Goal: Task Accomplishment & Management: Manage account settings

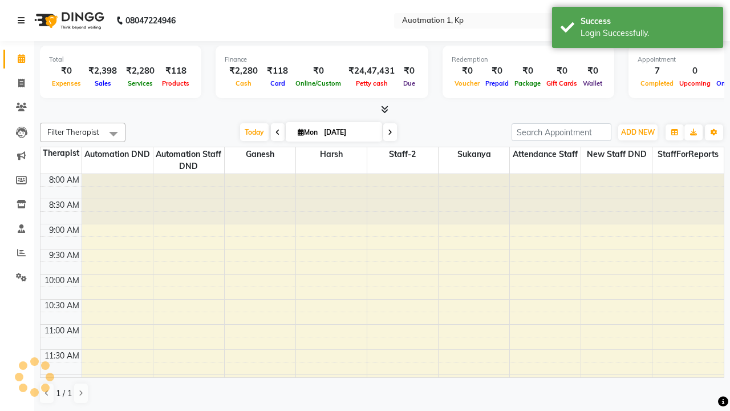
click at [23, 21] on icon at bounding box center [21, 21] width 7 height 8
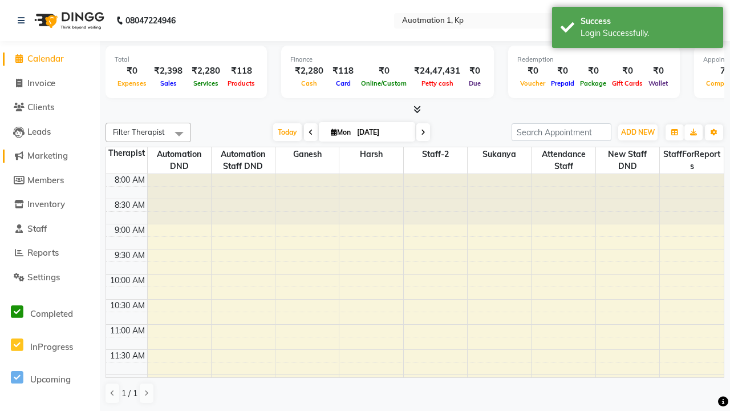
click at [50, 156] on span "Marketing" at bounding box center [47, 155] width 40 height 11
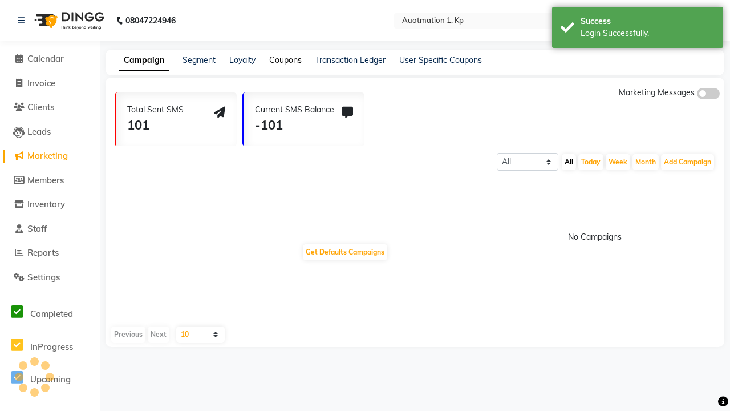
click at [285, 60] on link "Coupons" at bounding box center [285, 60] width 33 height 10
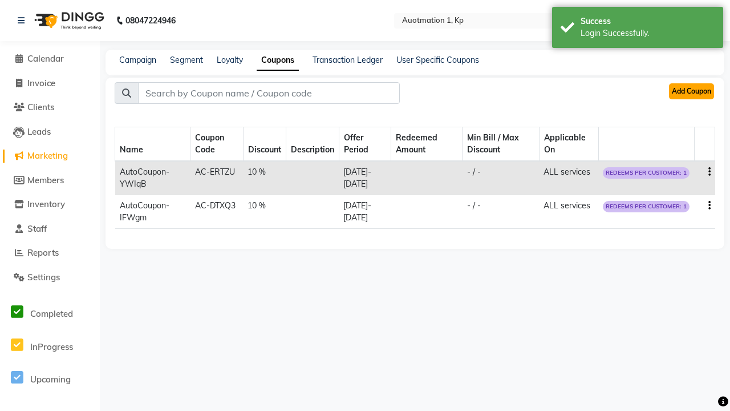
click at [691, 91] on button "Add Coupon" at bounding box center [691, 91] width 45 height 16
select select "PERCENTAGE"
select select "ALL"
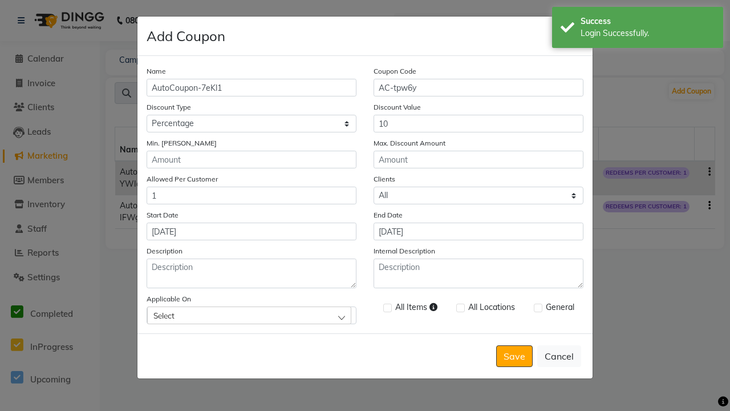
type input "[DATE]"
click at [252, 315] on div "Select" at bounding box center [249, 314] width 204 height 17
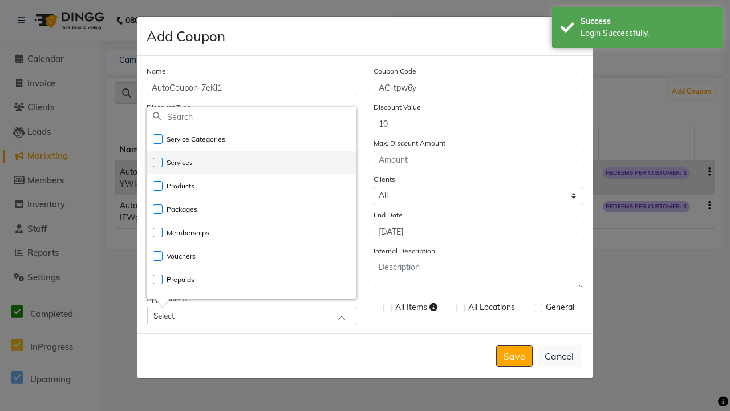
click at [252, 162] on li "Services" at bounding box center [251, 162] width 209 height 23
checkbox input "true"
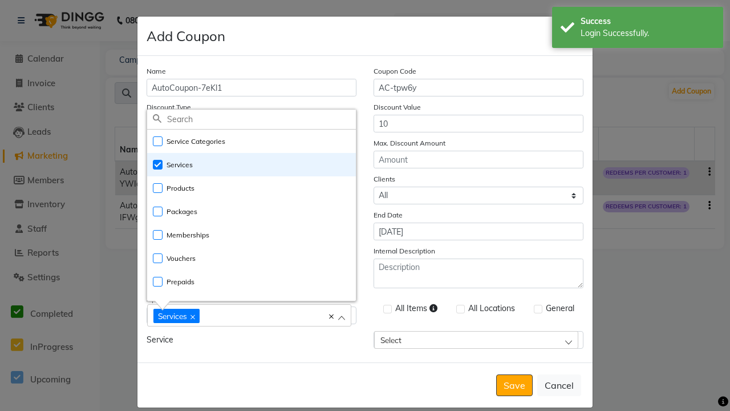
click at [252, 316] on div "Services" at bounding box center [243, 314] width 180 height 15
click at [387, 309] on label at bounding box center [387, 309] width 9 height 9
click at [387, 309] on input "checkbox" at bounding box center [386, 309] width 7 height 7
checkbox input "true"
click at [537, 309] on label at bounding box center [538, 309] width 9 height 9
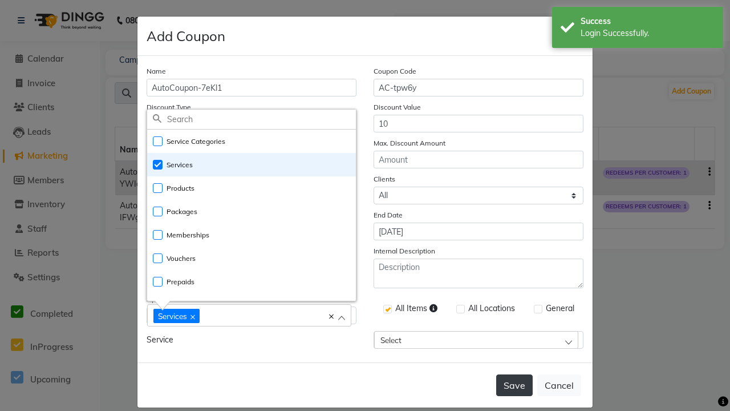
click at [537, 309] on input "checkbox" at bounding box center [537, 309] width 7 height 7
checkbox input "true"
click at [515, 374] on button "Save" at bounding box center [514, 385] width 37 height 22
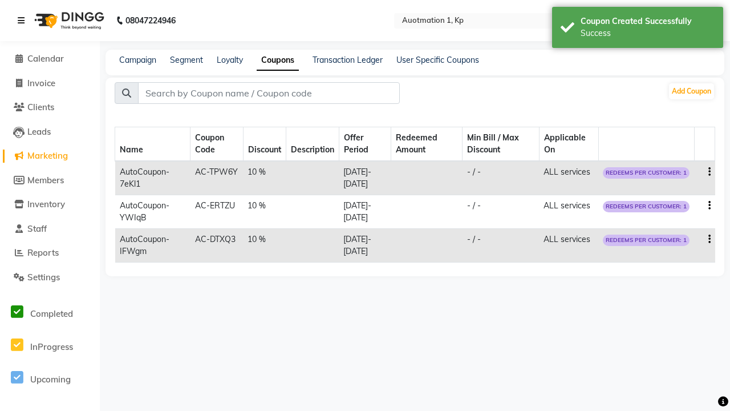
click at [638, 29] on div "Success" at bounding box center [648, 33] width 134 height 12
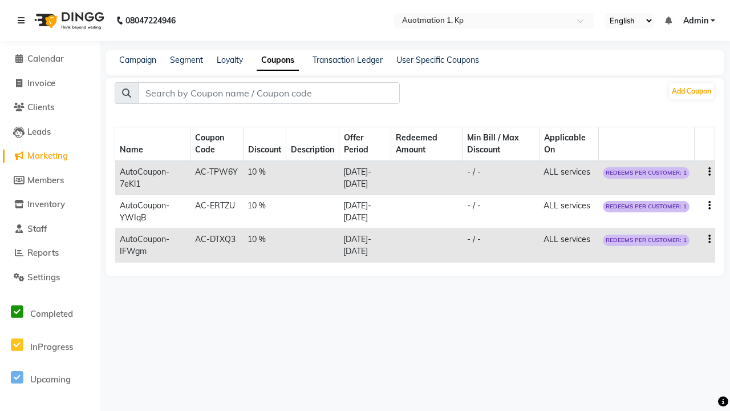
click at [23, 21] on icon at bounding box center [21, 21] width 7 height 8
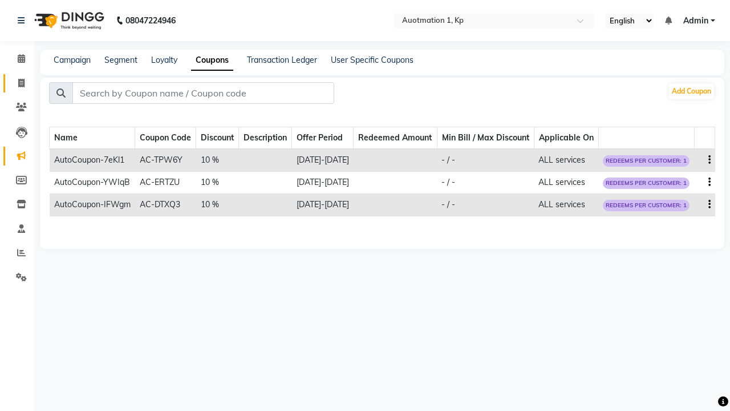
click at [17, 83] on span at bounding box center [21, 83] width 20 height 13
select select "service"
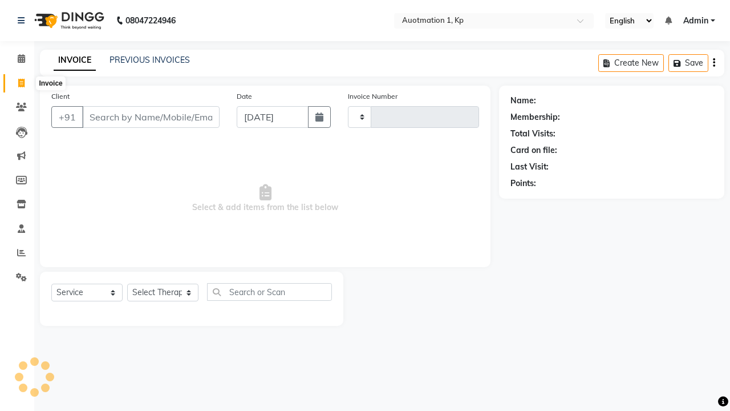
type input "Qa Dnd2"
select select "150"
type input "3194"
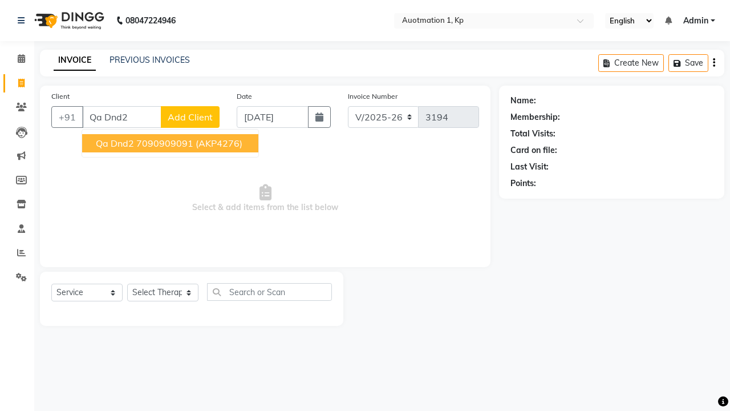
click at [169, 143] on ngb-highlight "7090909091" at bounding box center [164, 142] width 57 height 11
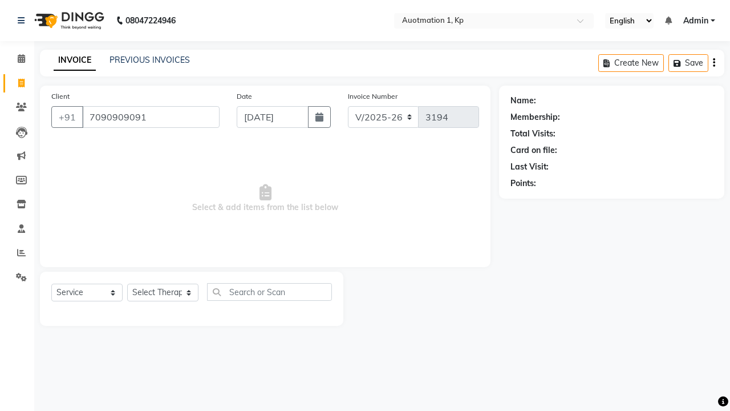
type input "7090909091"
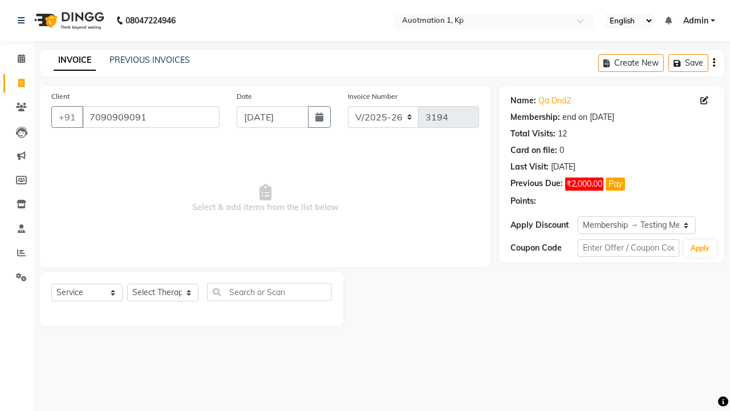
select select "18: Object"
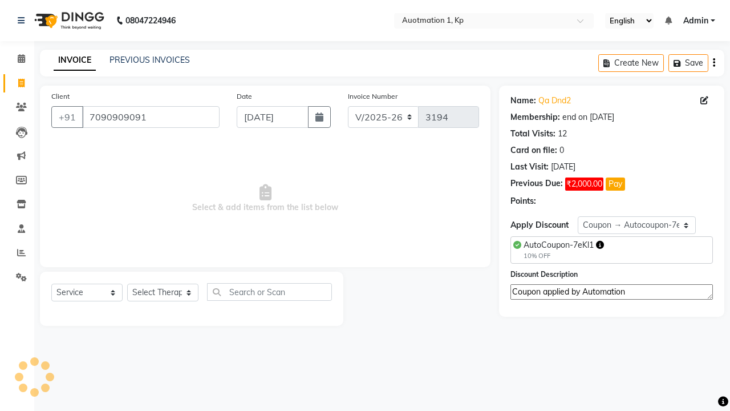
select select "2110"
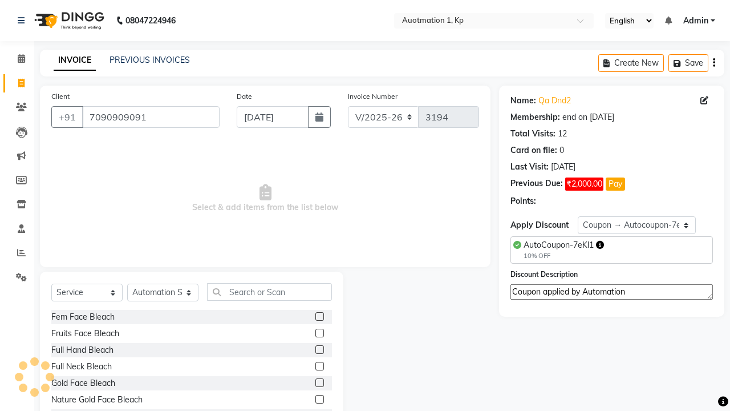
type textarea "Coupon applied by Automation"
click at [319, 367] on label at bounding box center [319, 366] width 9 height 9
click at [319, 367] on input "checkbox" at bounding box center [318, 366] width 7 height 7
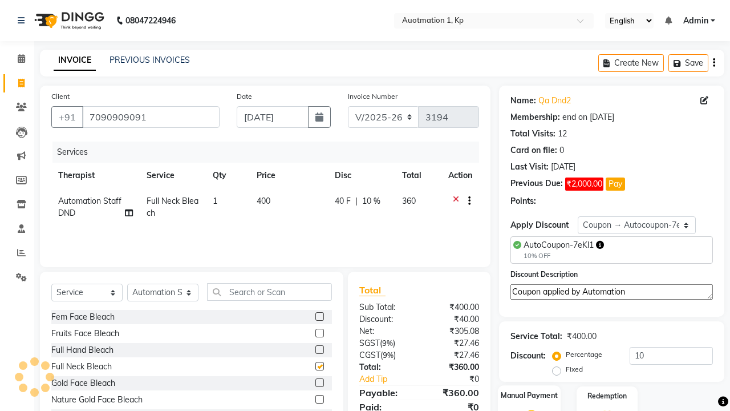
click at [529, 396] on label "Manual Payment" at bounding box center [529, 395] width 57 height 11
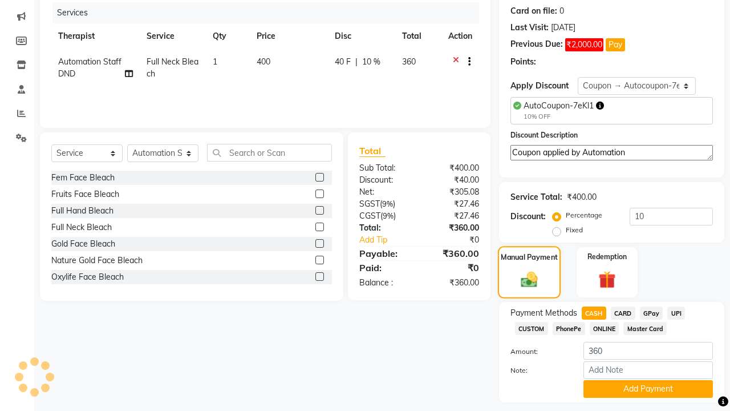
checkbox input "false"
click at [648, 398] on button "Add Payment" at bounding box center [647, 389] width 129 height 18
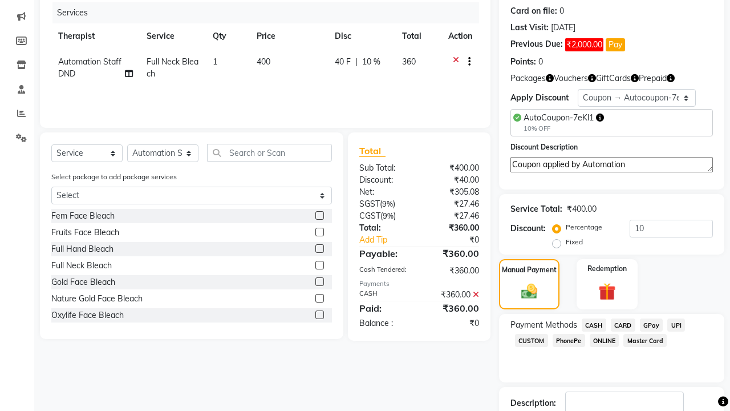
checkbox input "false"
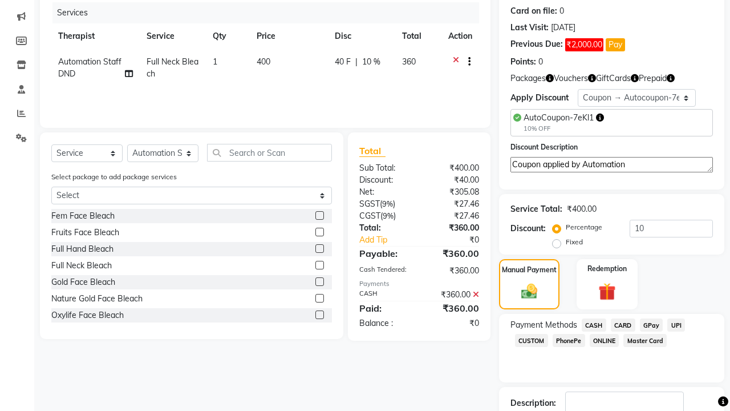
checkbox input "false"
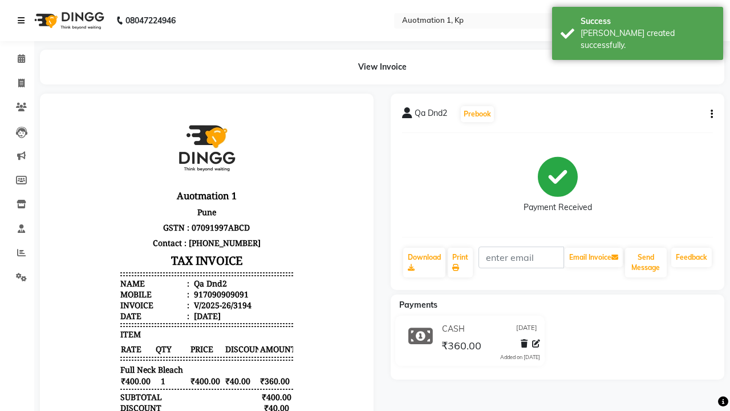
click at [638, 29] on div "[PERSON_NAME] created successfully." at bounding box center [648, 39] width 134 height 24
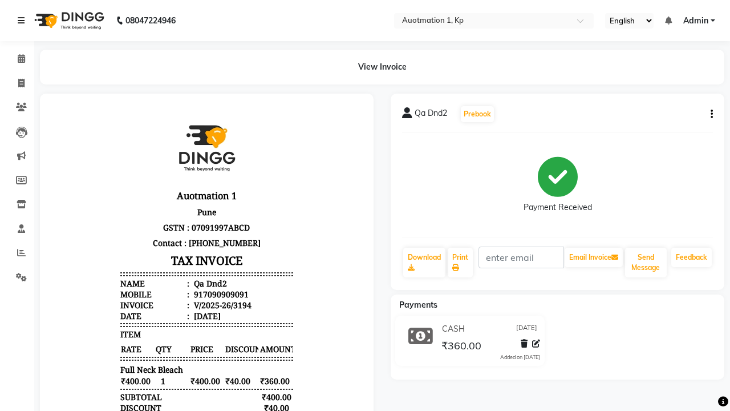
click at [23, 21] on icon at bounding box center [21, 21] width 7 height 8
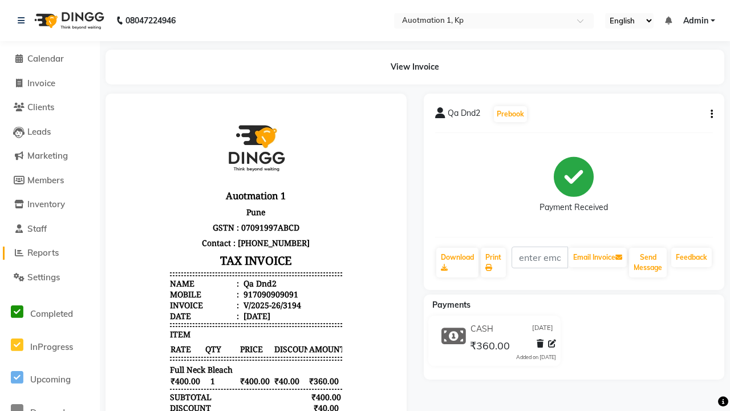
click at [50, 253] on span "Reports" at bounding box center [42, 252] width 31 height 11
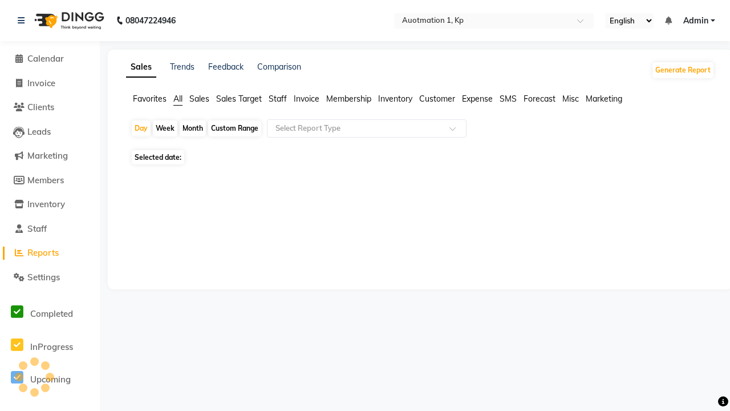
type input "Coupon Collection"
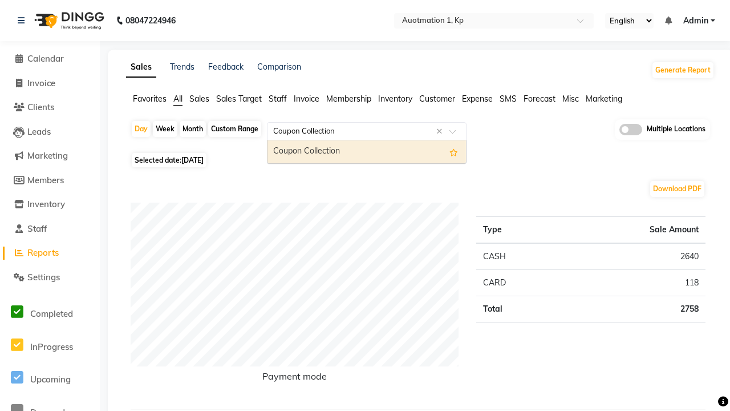
click at [367, 152] on div "Coupon Collection" at bounding box center [367, 151] width 198 height 23
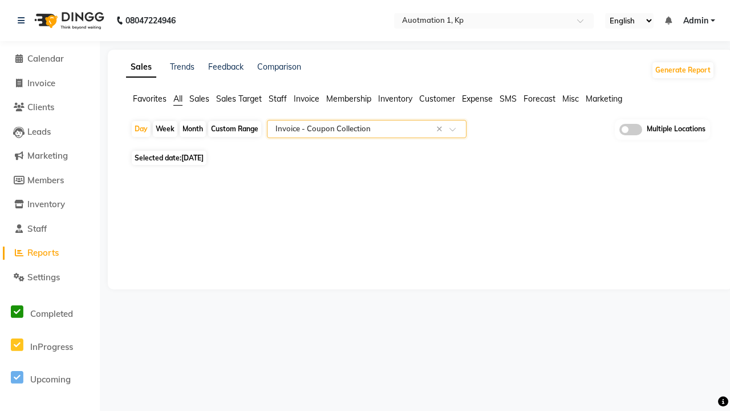
select select "full_report"
select select "csv"
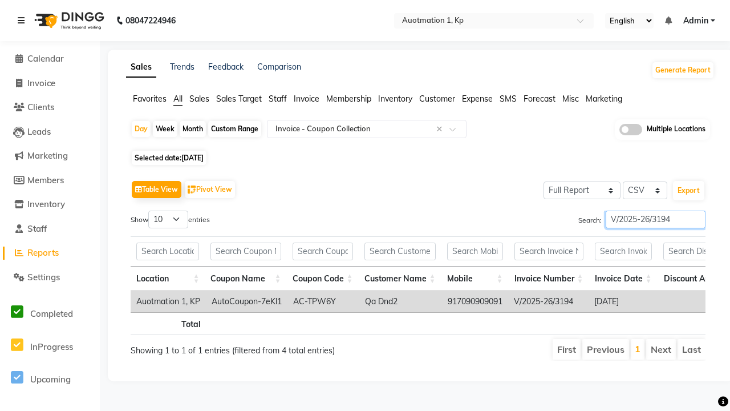
type input "V/2025-26/3194"
click at [23, 21] on icon at bounding box center [21, 21] width 7 height 8
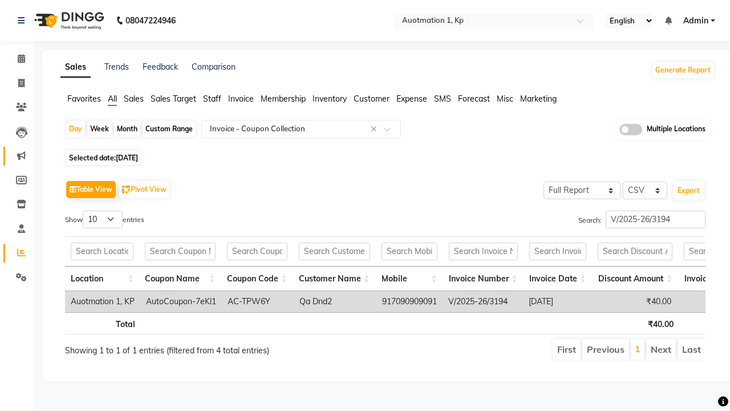
click at [17, 156] on icon at bounding box center [21, 155] width 9 height 9
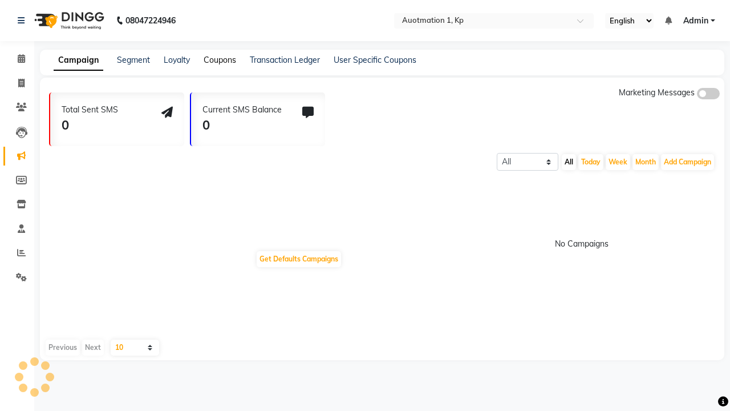
click at [219, 60] on link "Coupons" at bounding box center [220, 60] width 33 height 10
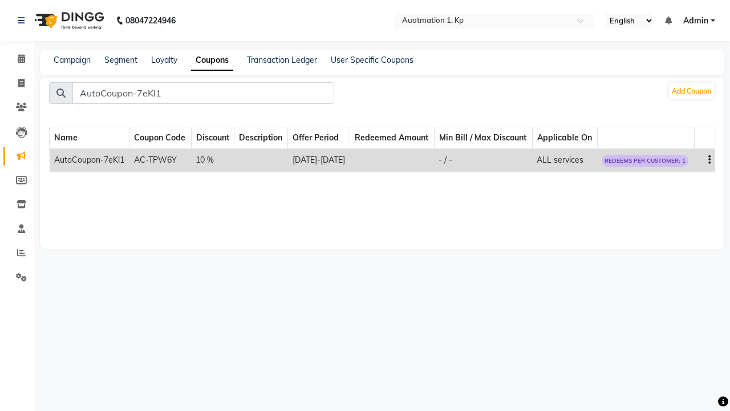
type input "AutoCoupon-7eKl1"
click at [709, 160] on icon "button" at bounding box center [709, 160] width 2 height 1
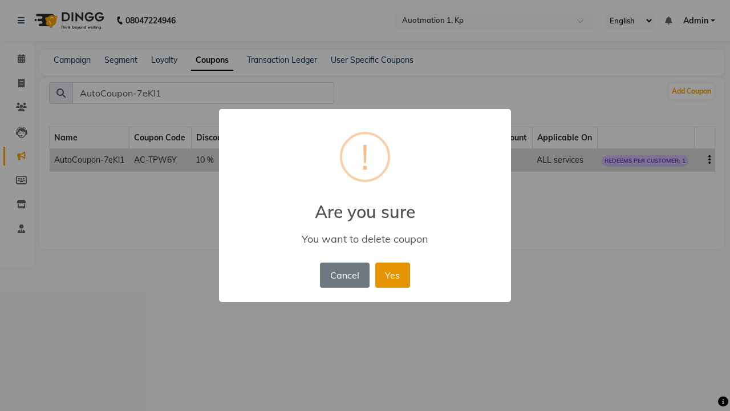
click at [392, 274] on button "Yes" at bounding box center [392, 274] width 35 height 25
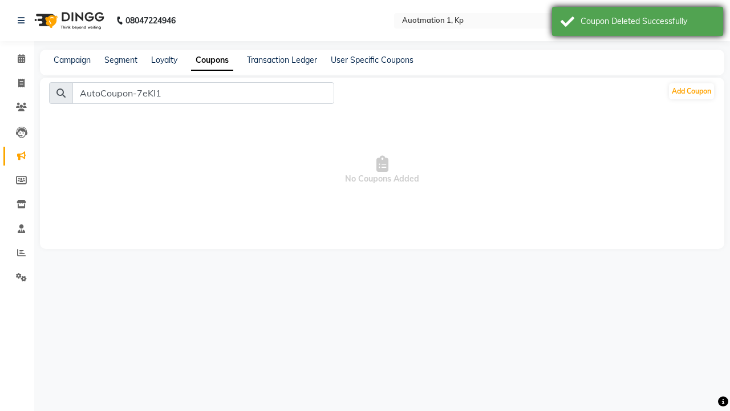
click at [638, 23] on div "Coupon Deleted Successfully" at bounding box center [648, 21] width 134 height 12
click at [699, 21] on span "Admin" at bounding box center [695, 21] width 25 height 12
click at [0, 0] on link "Sign out" at bounding box center [0, 0] width 0 height 0
